Goal: Task Accomplishment & Management: Manage account settings

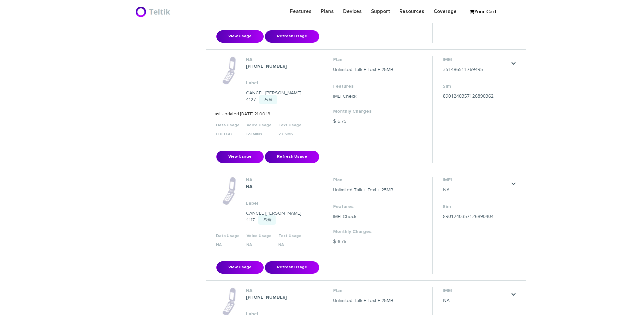
scroll to position [954, 0]
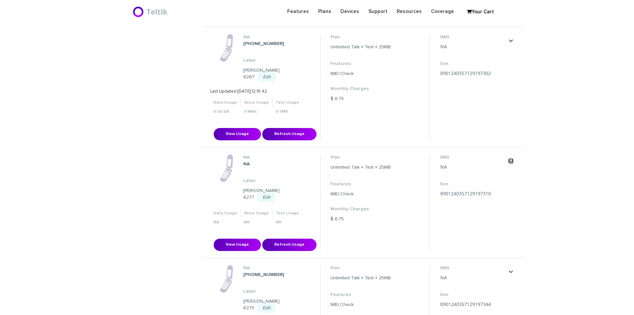
click at [512, 158] on link "." at bounding box center [510, 160] width 5 height 5
click at [498, 172] on link "Edit Port" at bounding box center [497, 174] width 16 height 4
type input "Broch Broch"
type input "[STREET_ADDRESS]"
type input "[GEOGRAPHIC_DATA]"
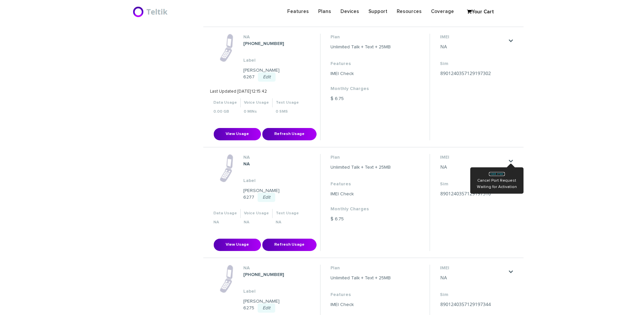
select select "WI"
type input "53216"
type input "8901240357129197310"
type input "2622821190"
type input "Wing"
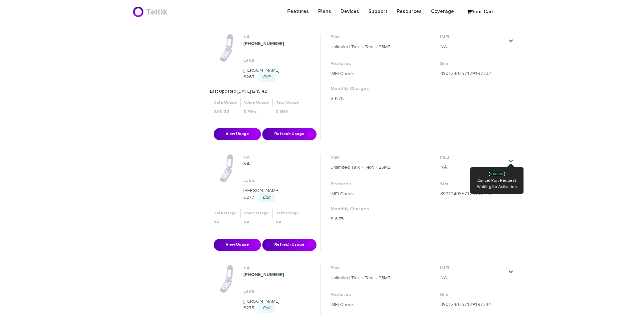
type input "2622821190"
type input "1111"
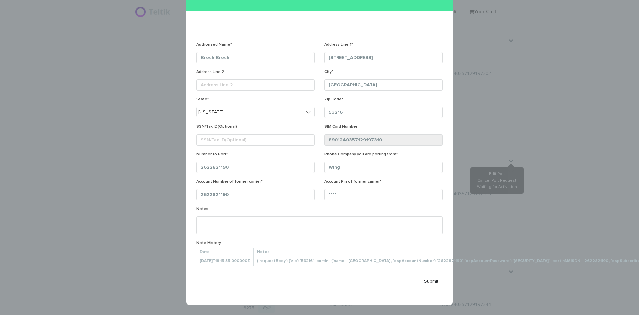
scroll to position [50, 0]
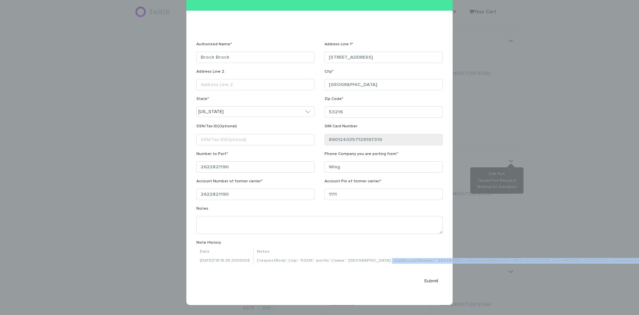
drag, startPoint x: 381, startPoint y: 260, endPoint x: 639, endPoint y: 262, distance: 258.0
click at [634, 262] on div "× Send Port Request Authorized Name* Broch Broch Address Line 1* [STREET_ADDRES…" at bounding box center [319, 157] width 639 height 315
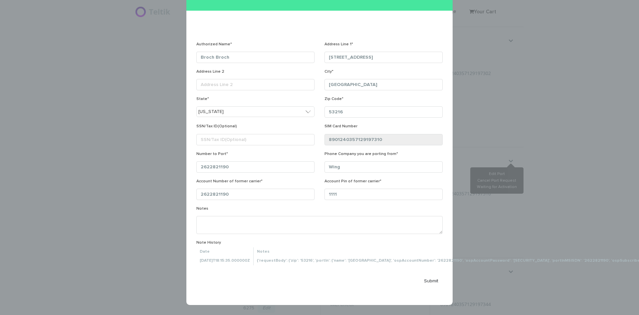
click at [375, 177] on div "Account Pin of former carrier* 1111" at bounding box center [384, 188] width 128 height 22
